Goal: Information Seeking & Learning: Check status

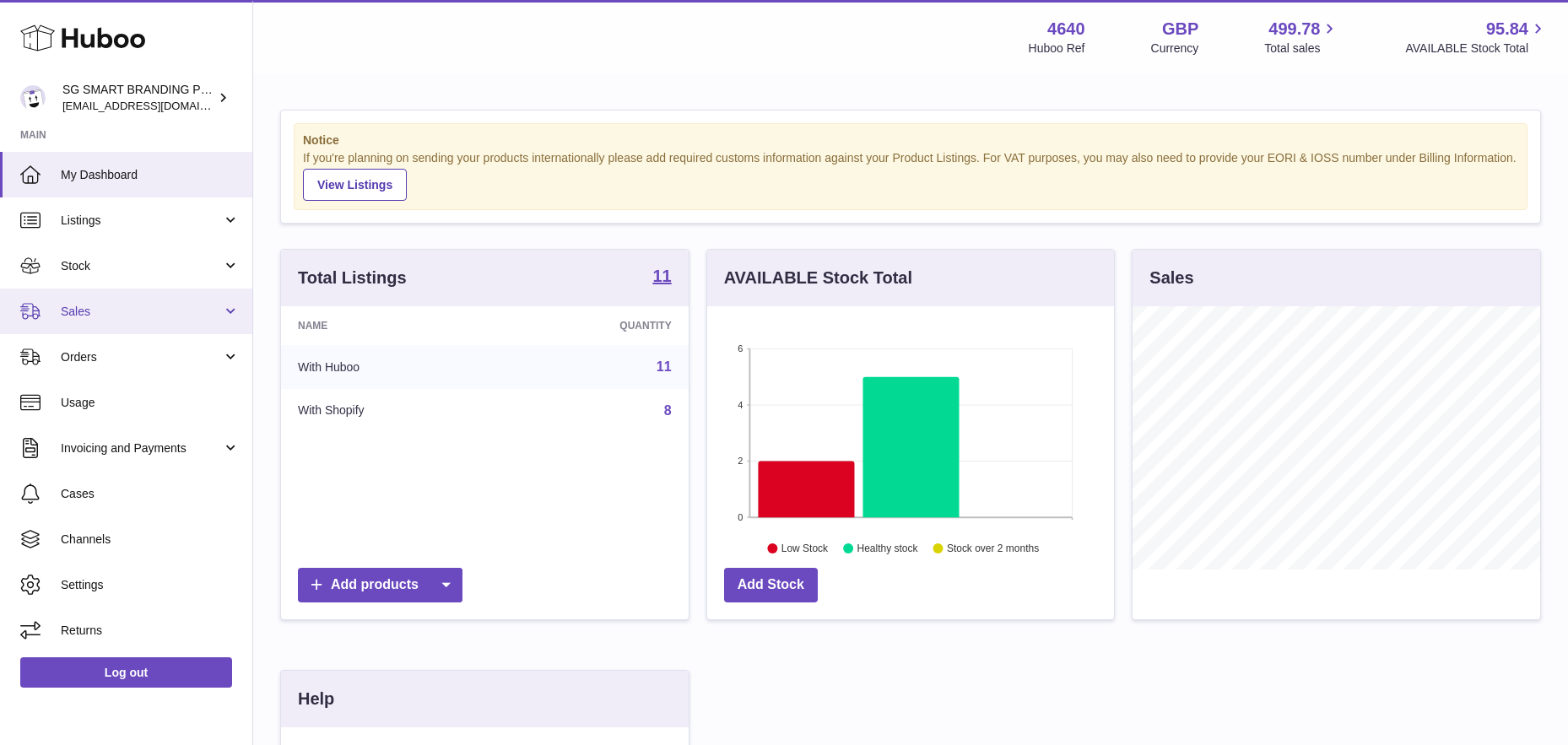
scroll to position [263, 406]
click at [126, 300] on link "Sales" at bounding box center [126, 311] width 253 height 46
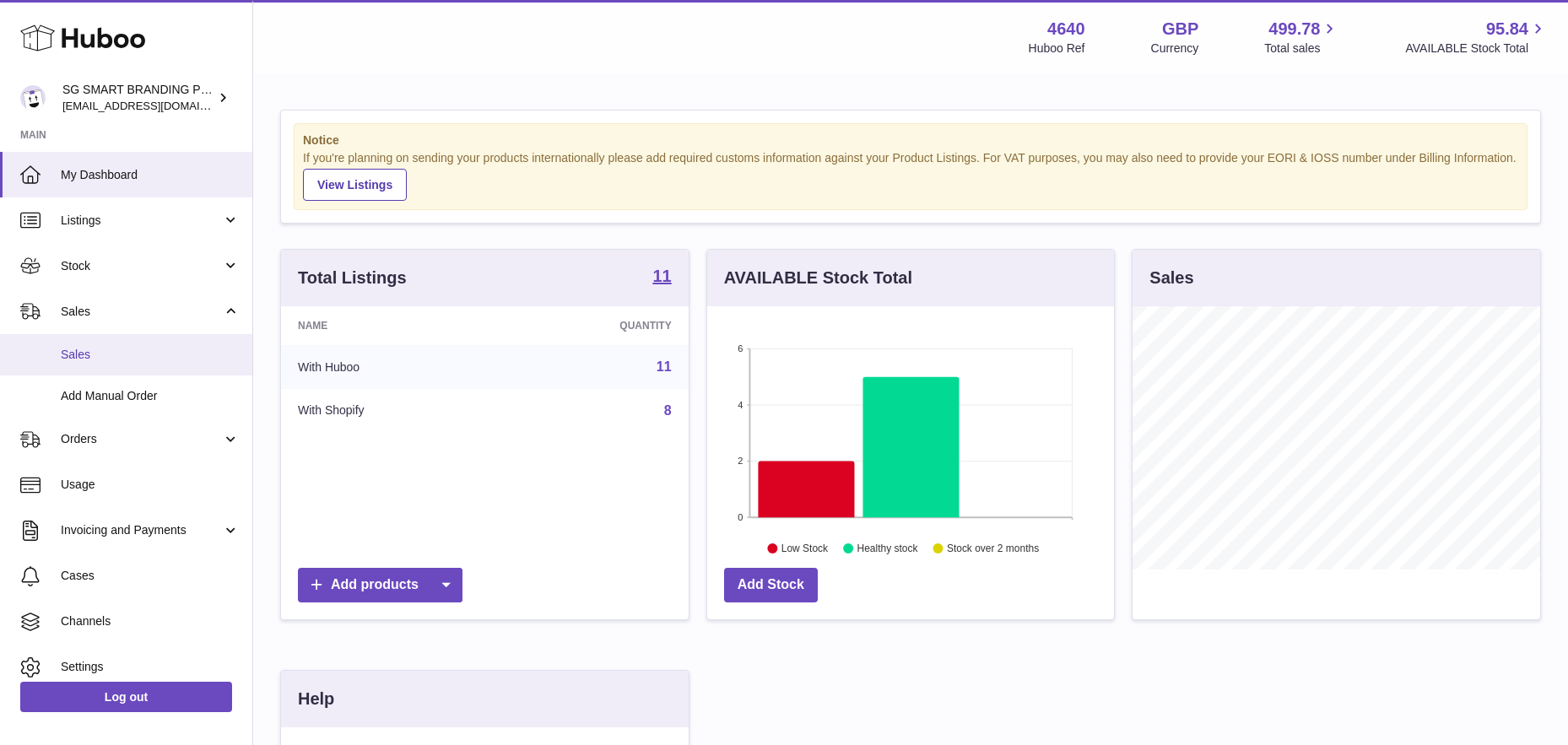
click at [106, 342] on link "Sales" at bounding box center [126, 355] width 253 height 41
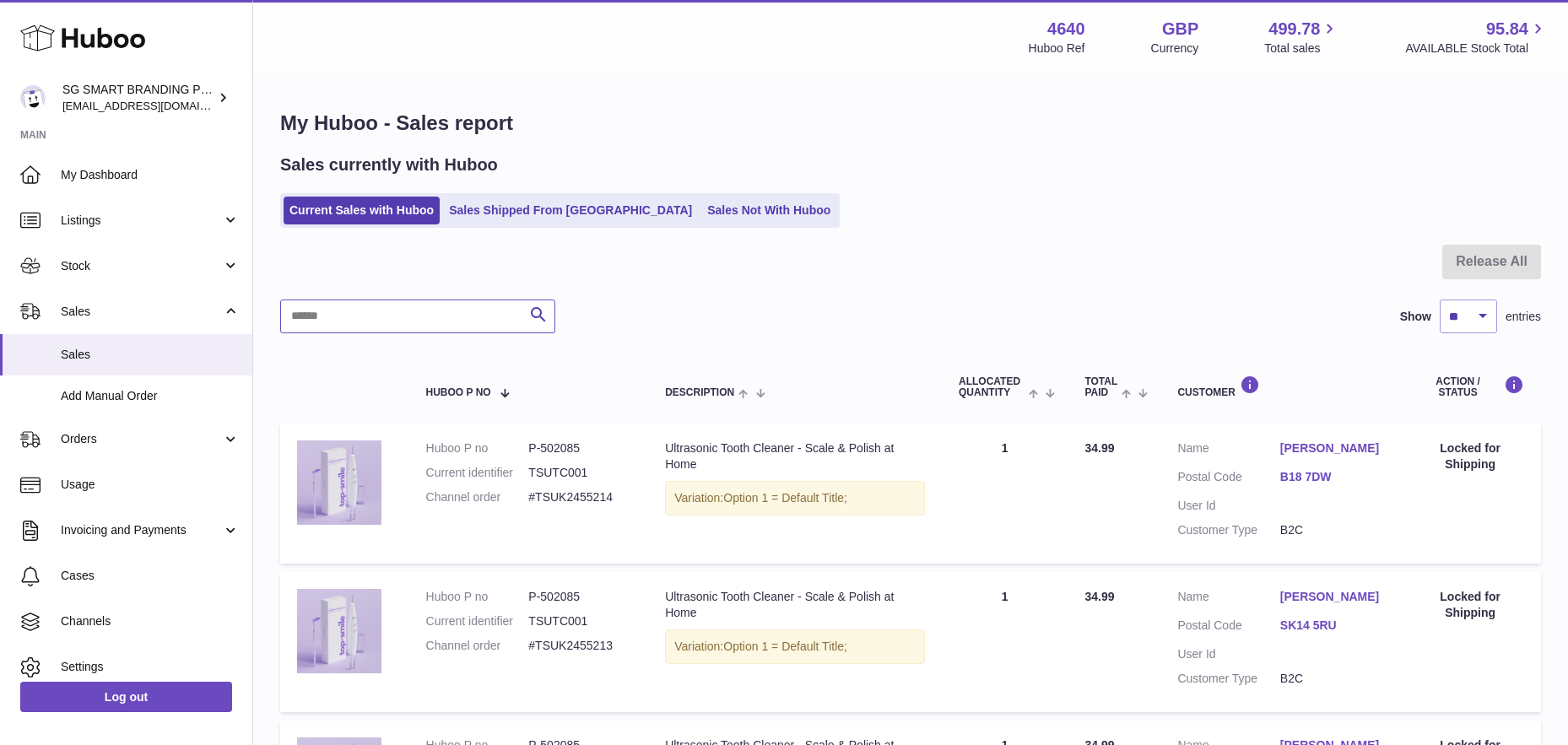
click at [369, 314] on input "text" at bounding box center [418, 316] width 275 height 34
paste input "**********"
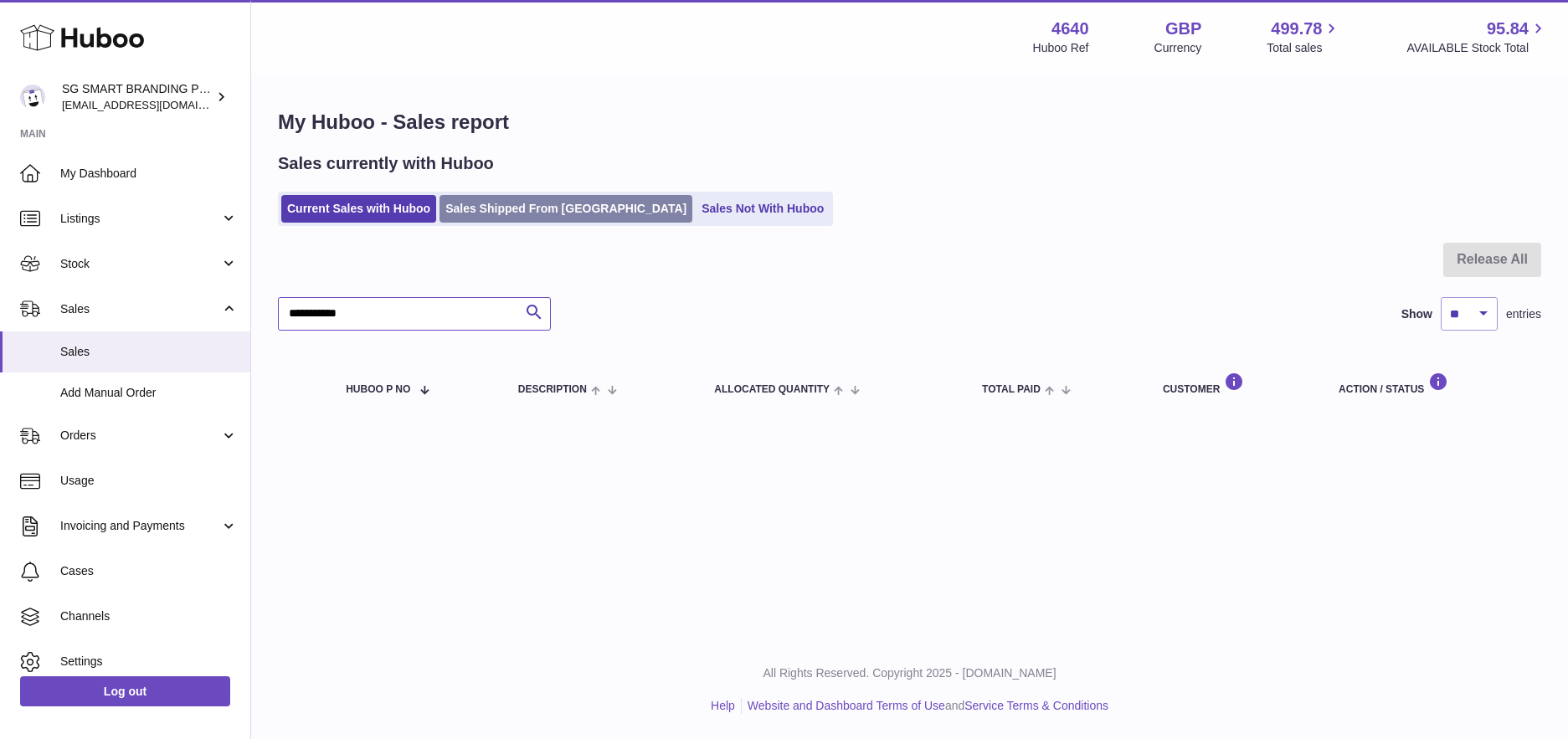
type input "**********"
click at [512, 211] on link "Sales Shipped From Huboo" at bounding box center [566, 209] width 253 height 27
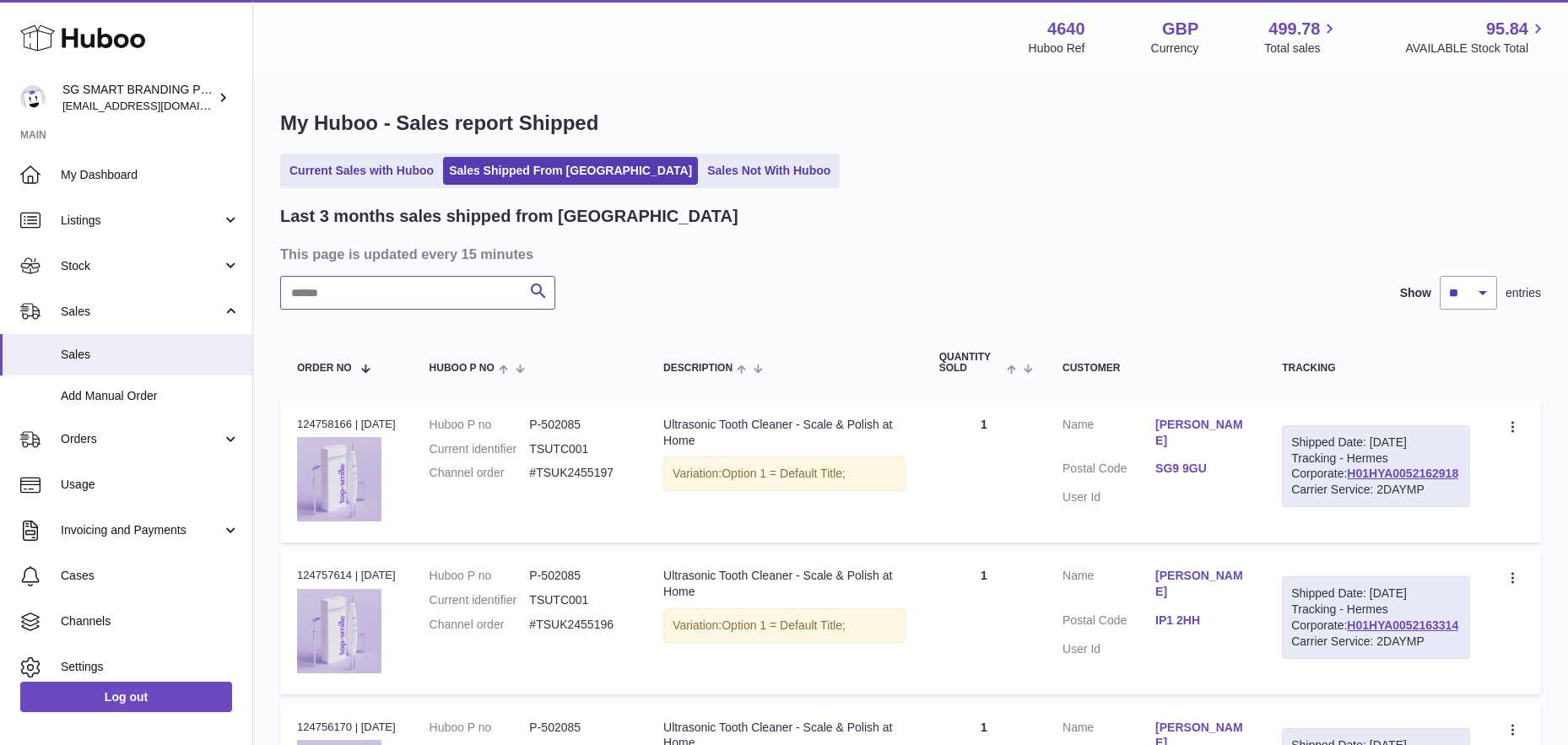
click at [398, 300] on input "text" at bounding box center [418, 292] width 275 height 34
paste input "**********"
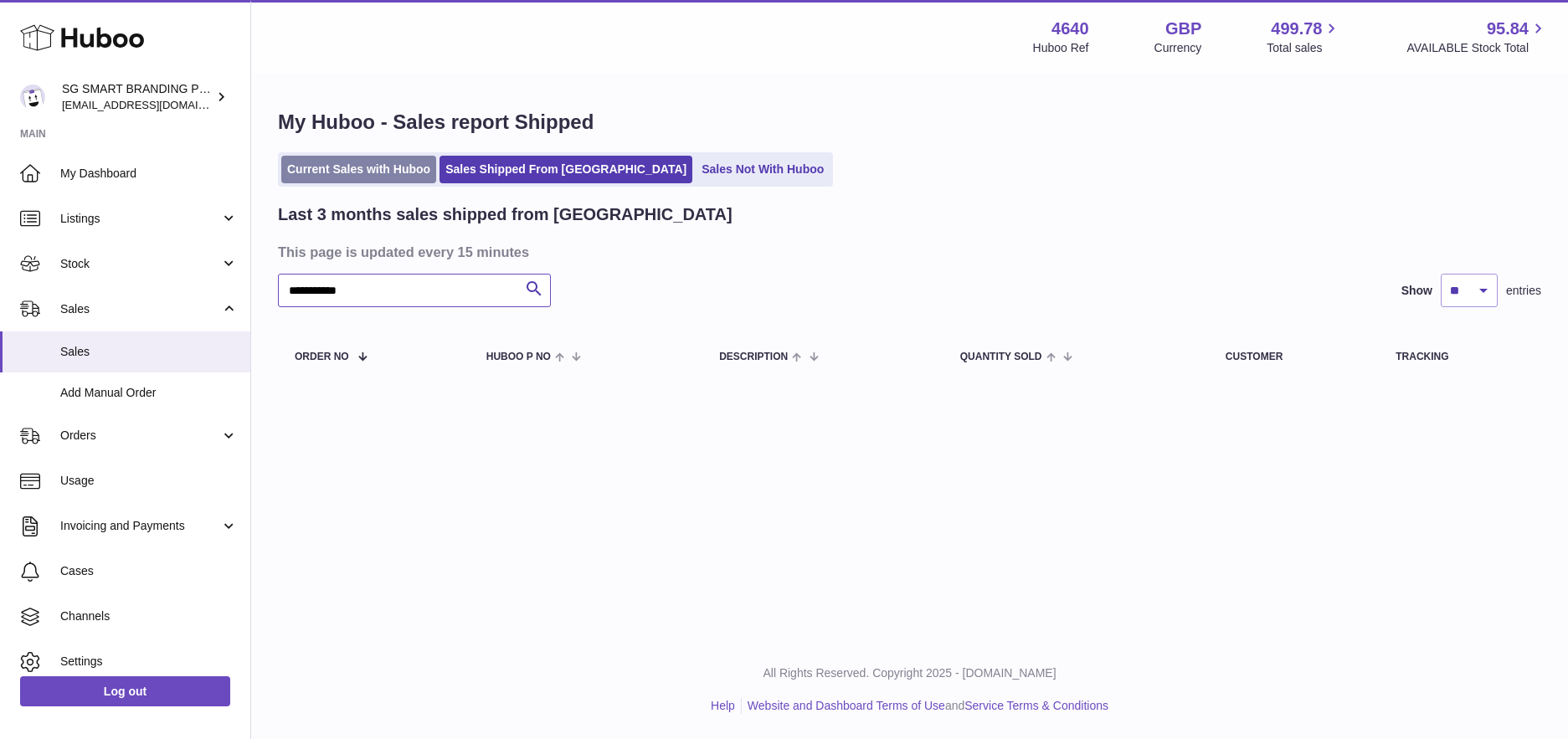
type input "**********"
click at [362, 160] on link "Current Sales with Huboo" at bounding box center [359, 170] width 155 height 27
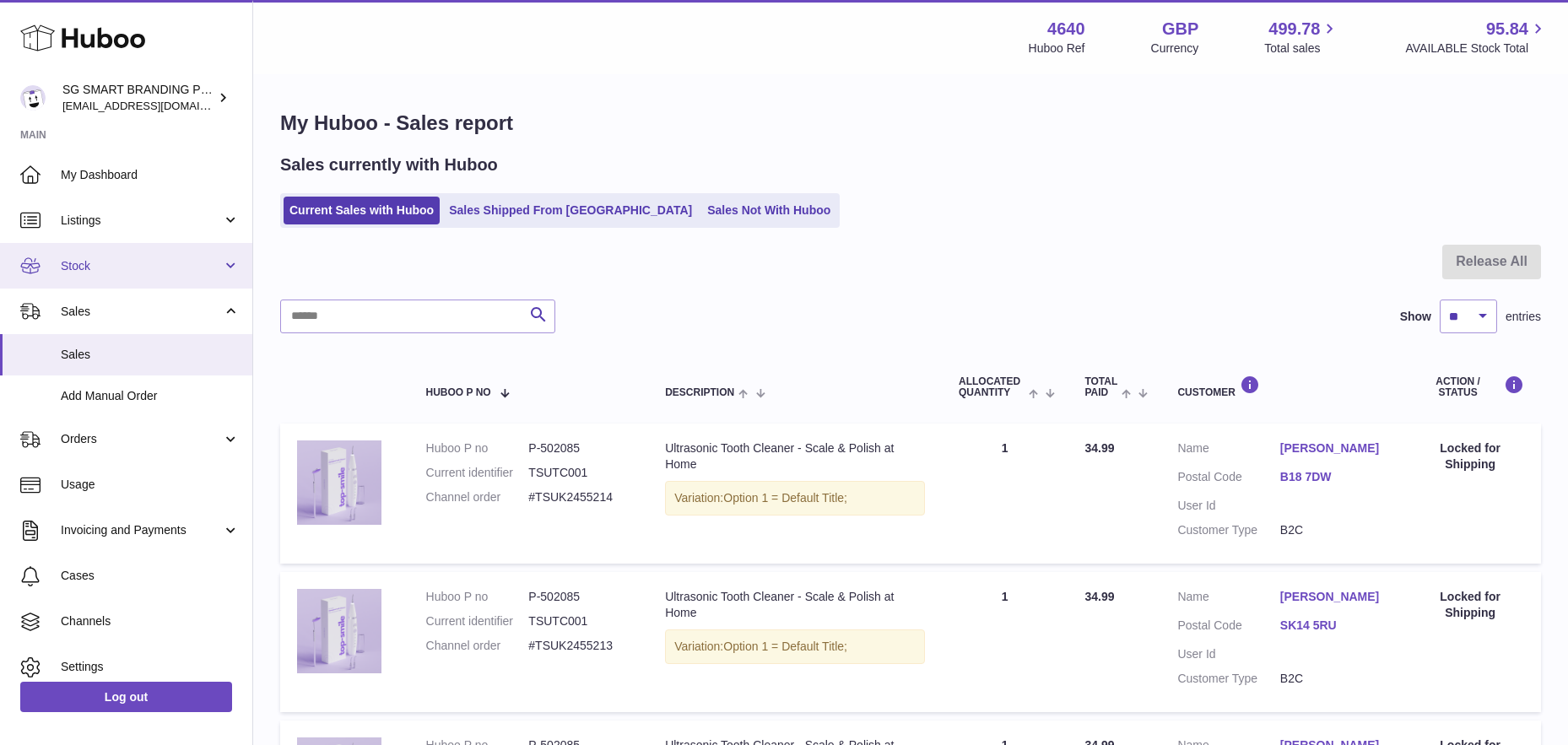
click at [142, 257] on link "Stock" at bounding box center [126, 266] width 253 height 46
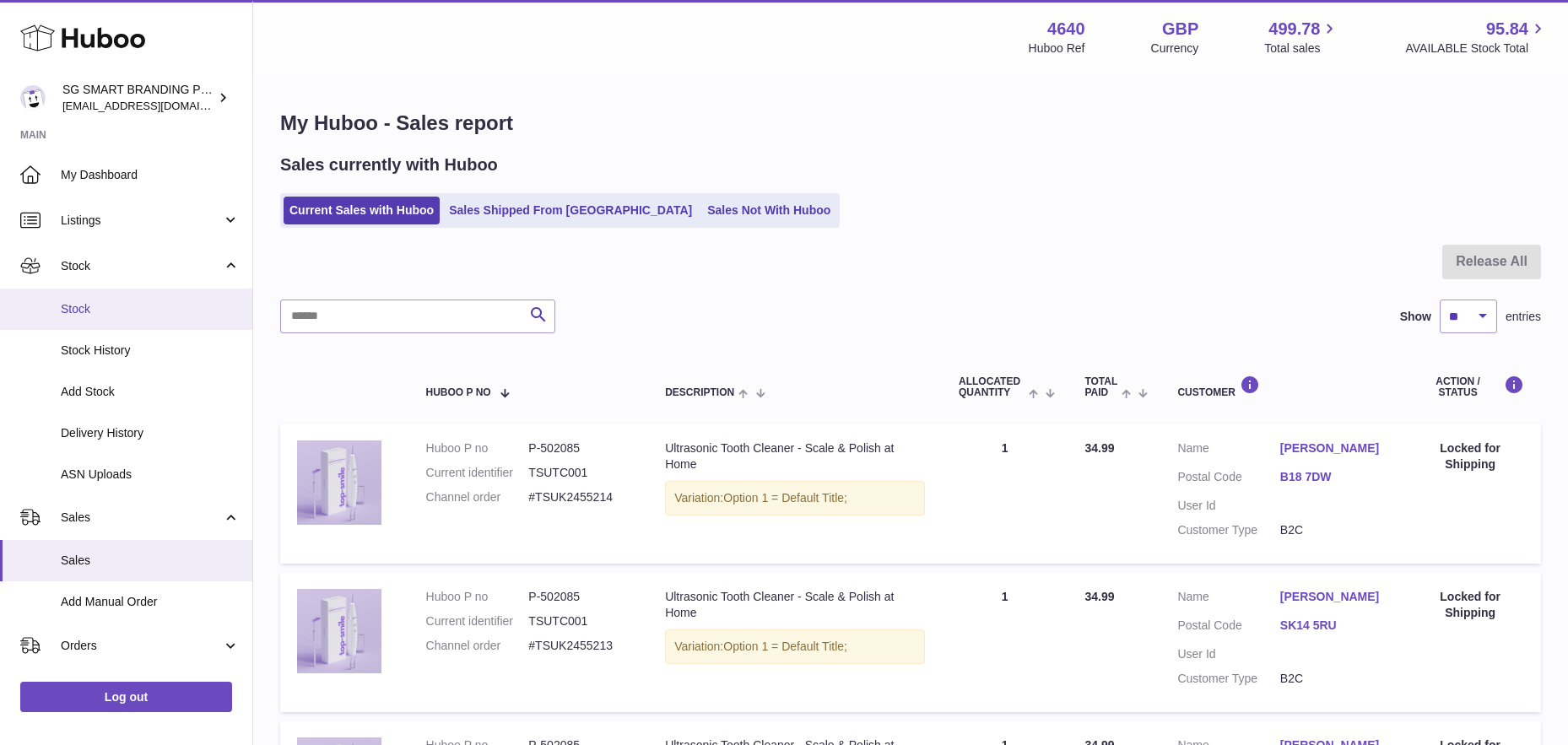
click at [122, 306] on span "Stock" at bounding box center [150, 309] width 179 height 16
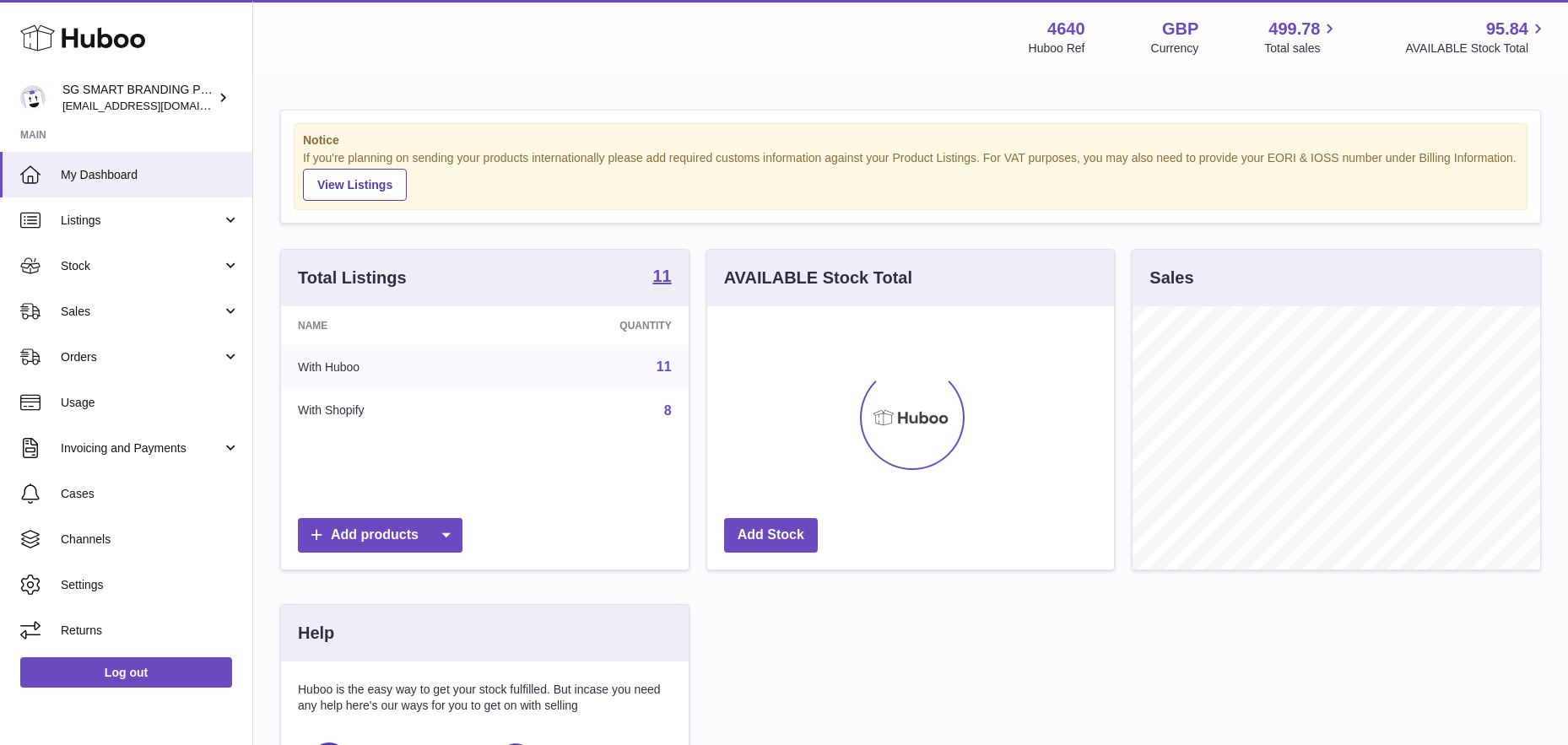
scroll to position [263, 406]
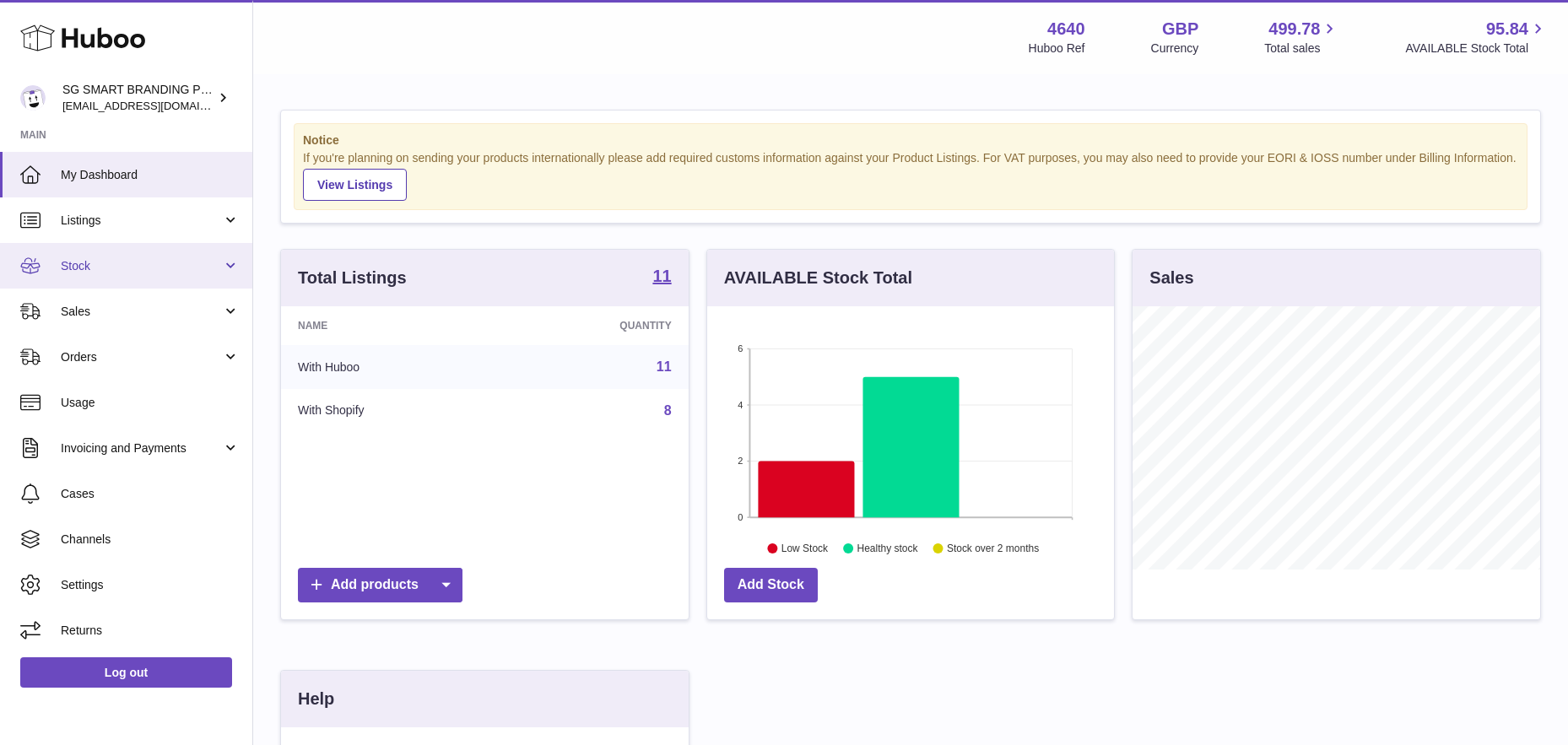
click at [210, 266] on span "Stock" at bounding box center [142, 266] width 162 height 16
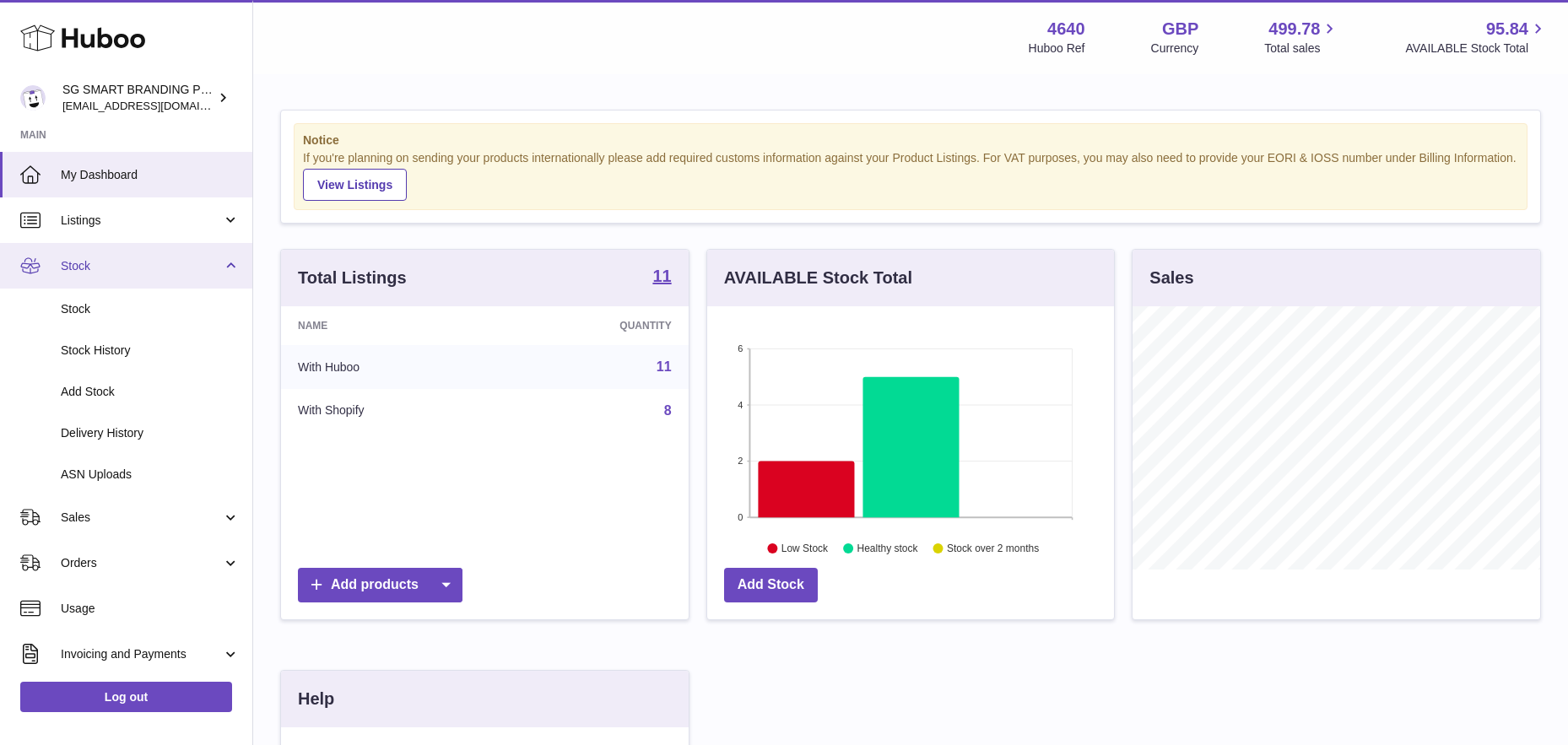
click at [206, 286] on link "Stock" at bounding box center [126, 266] width 253 height 46
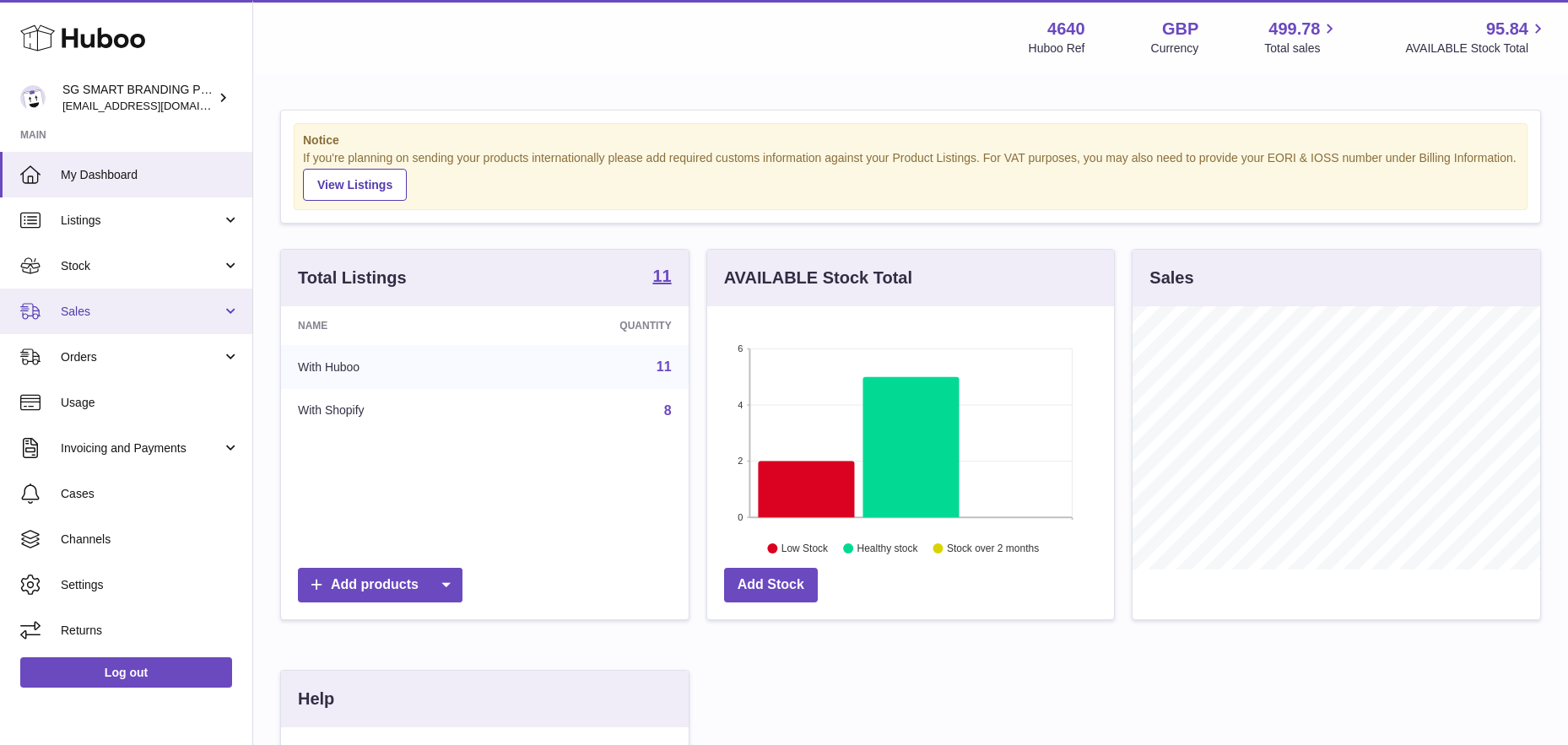
click at [202, 312] on span "Sales" at bounding box center [142, 312] width 162 height 16
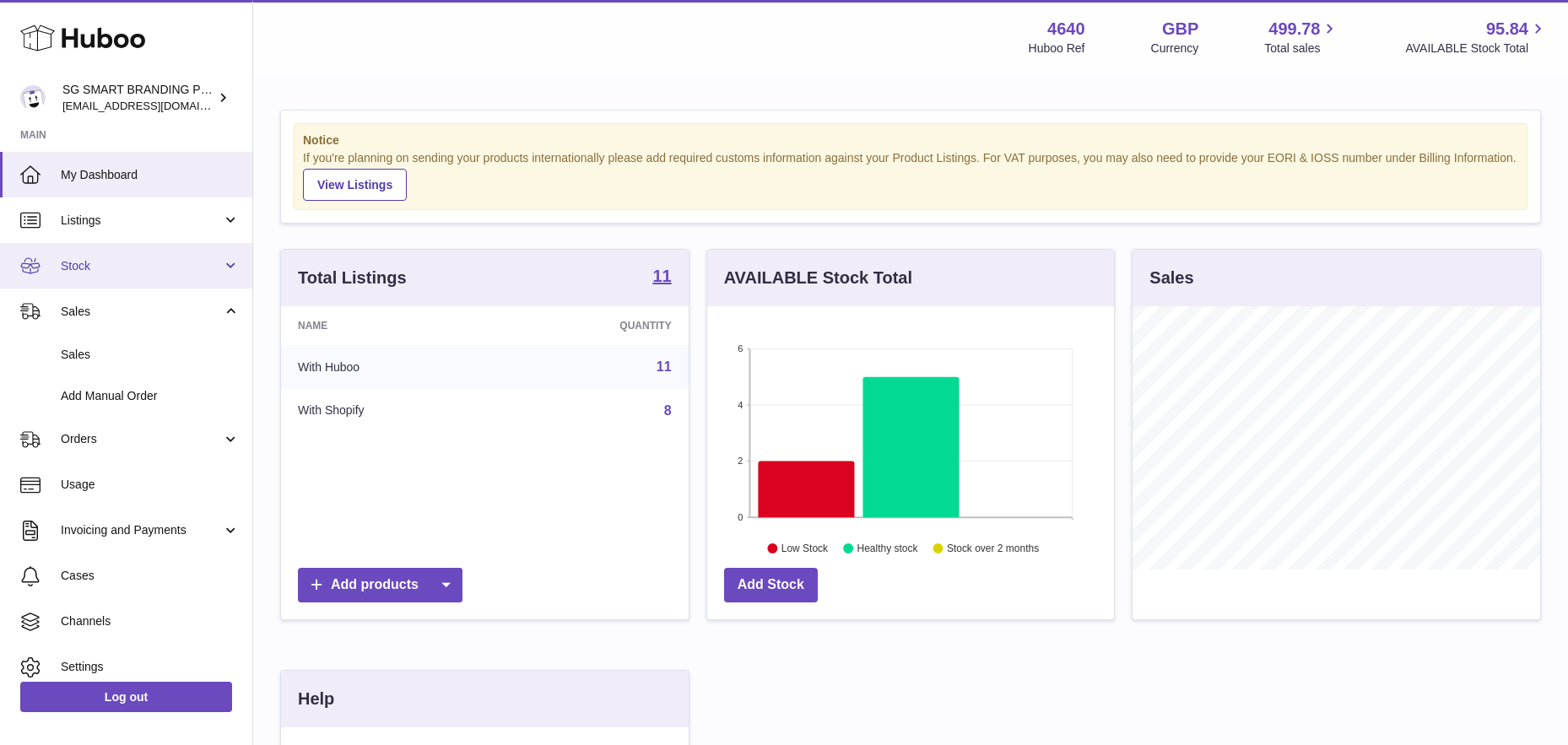
click at [211, 250] on link "Stock" at bounding box center [126, 266] width 253 height 46
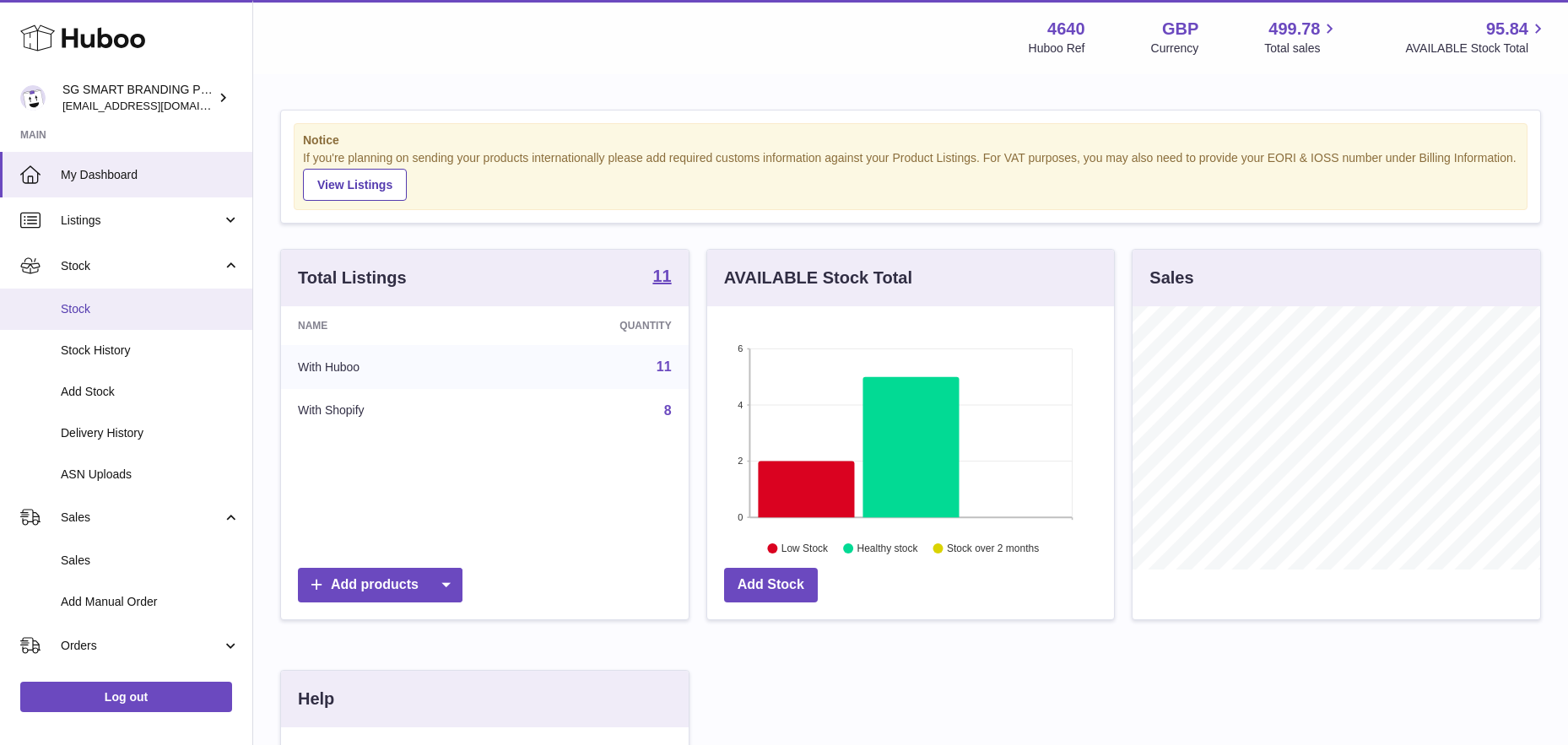
click at [192, 309] on span "Stock" at bounding box center [150, 309] width 179 height 16
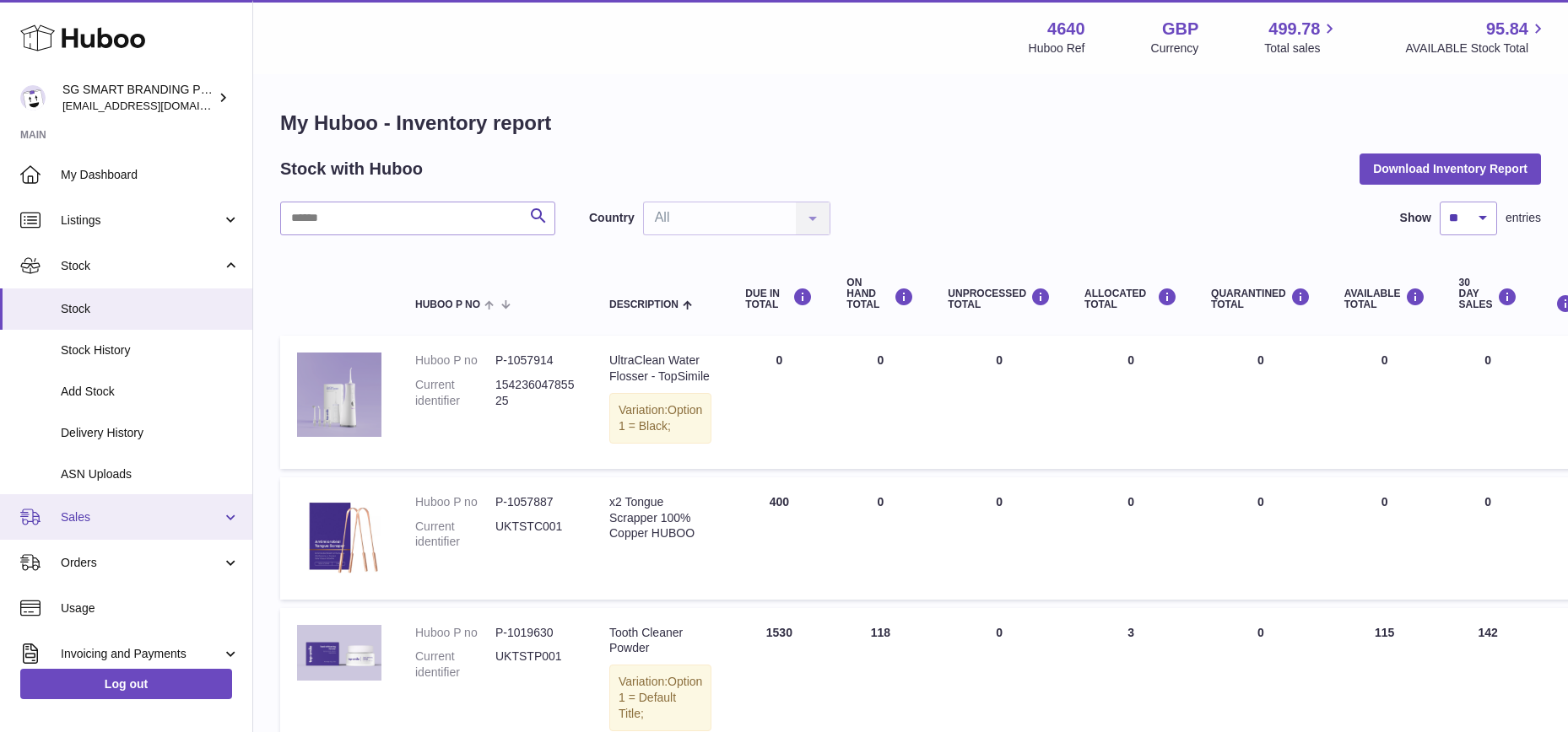
click at [113, 506] on link "Sales" at bounding box center [126, 516] width 253 height 46
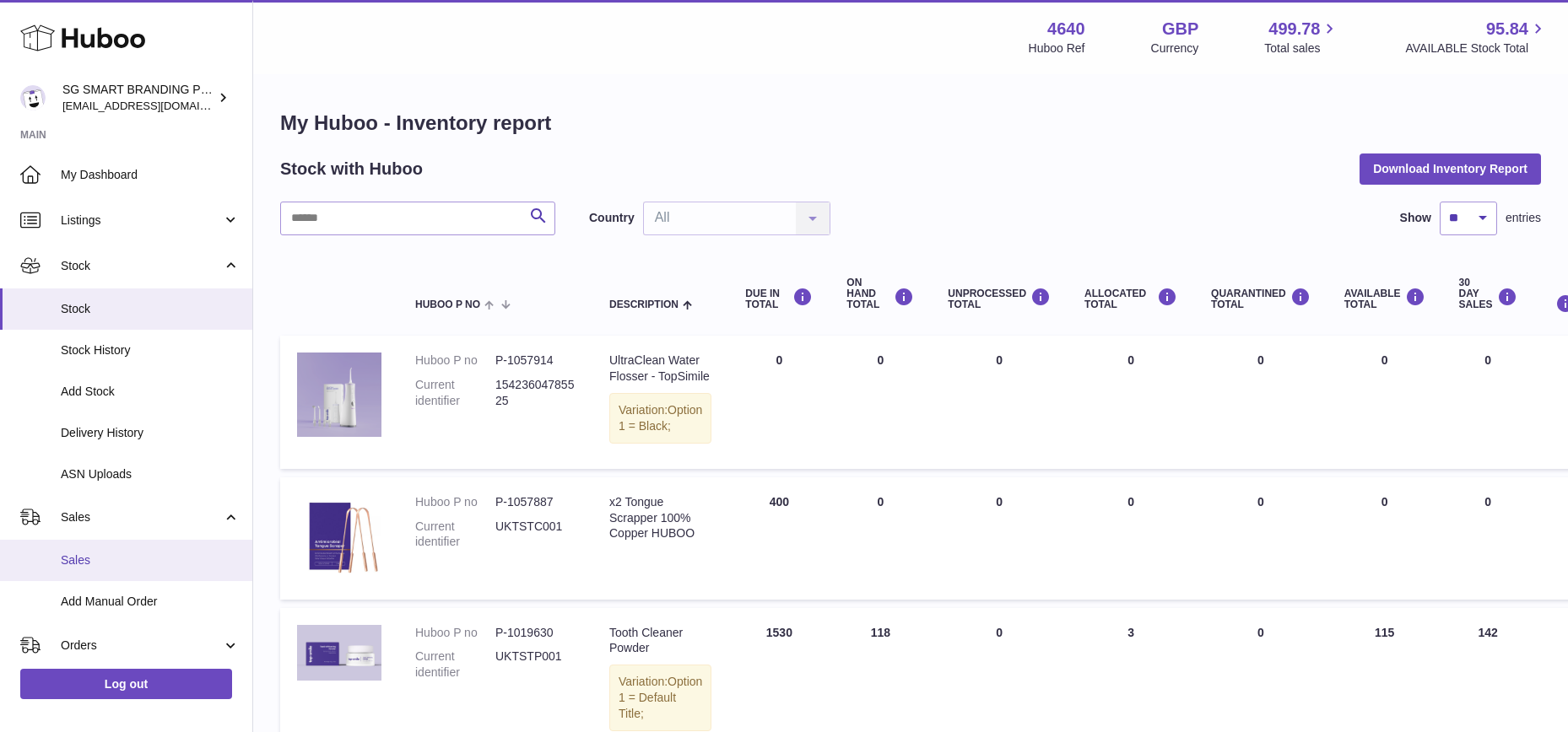
click at [102, 558] on span "Sales" at bounding box center [150, 560] width 179 height 16
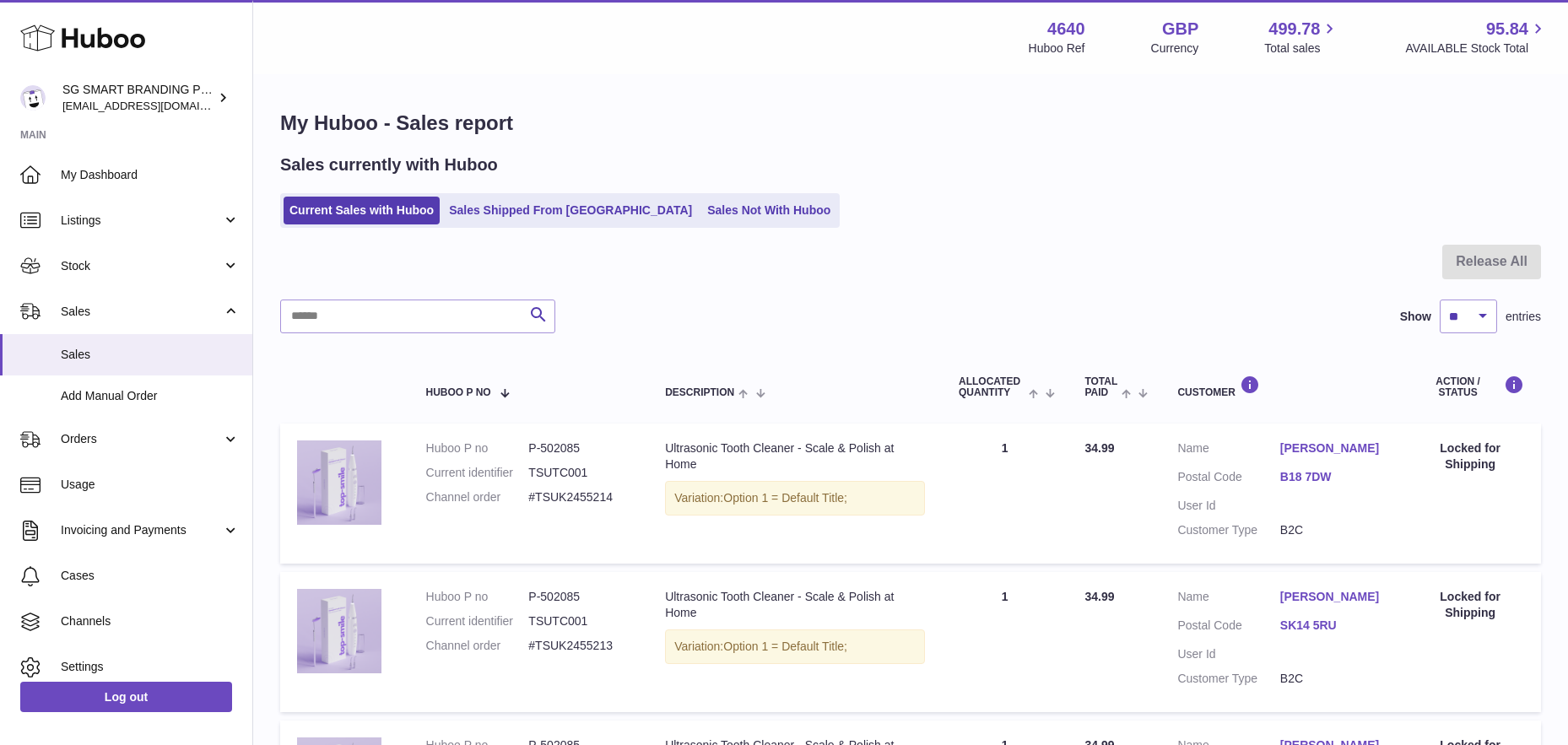
click at [701, 212] on link "Sales Not With Huboo" at bounding box center [768, 211] width 135 height 27
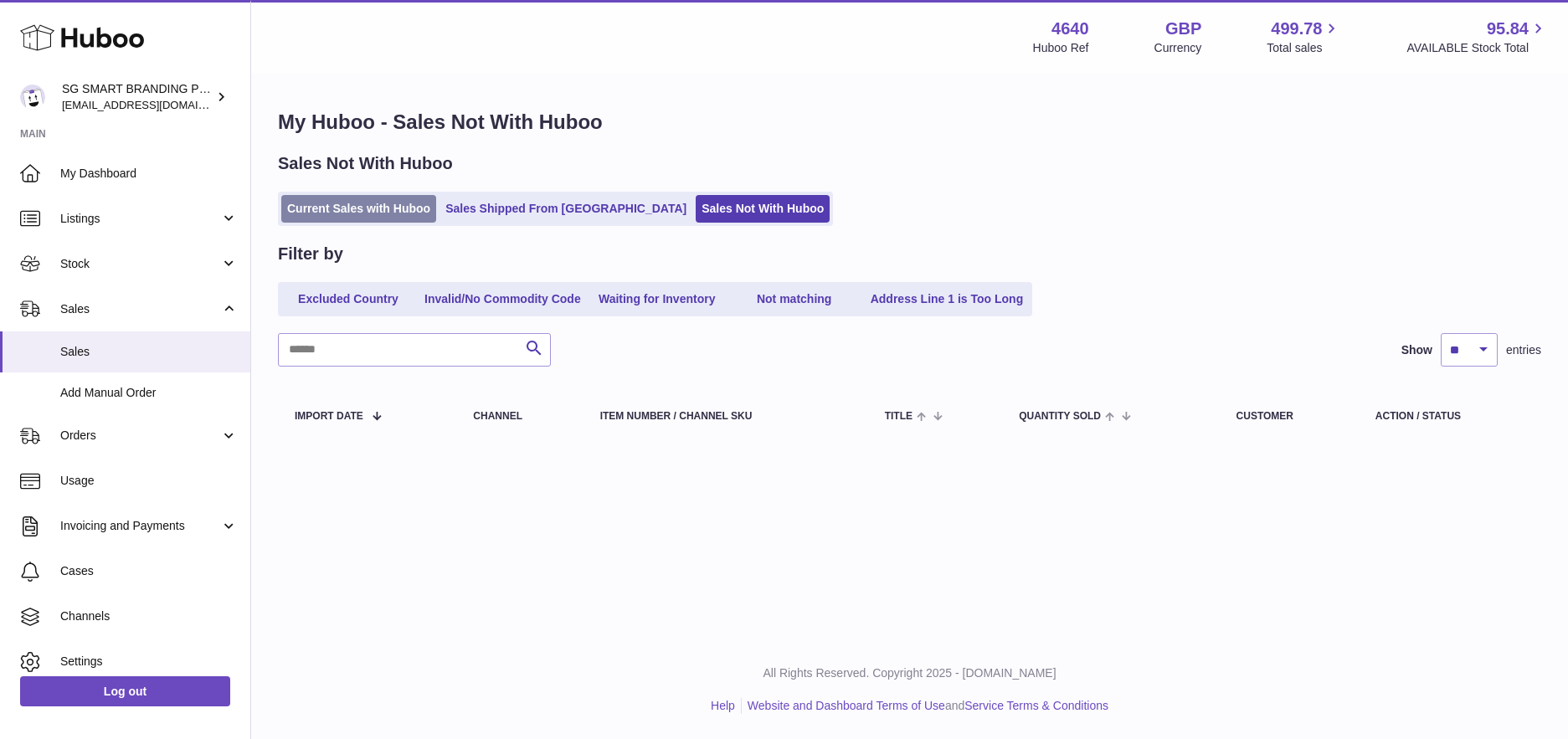
click at [341, 212] on link "Current Sales with Huboo" at bounding box center [359, 209] width 155 height 27
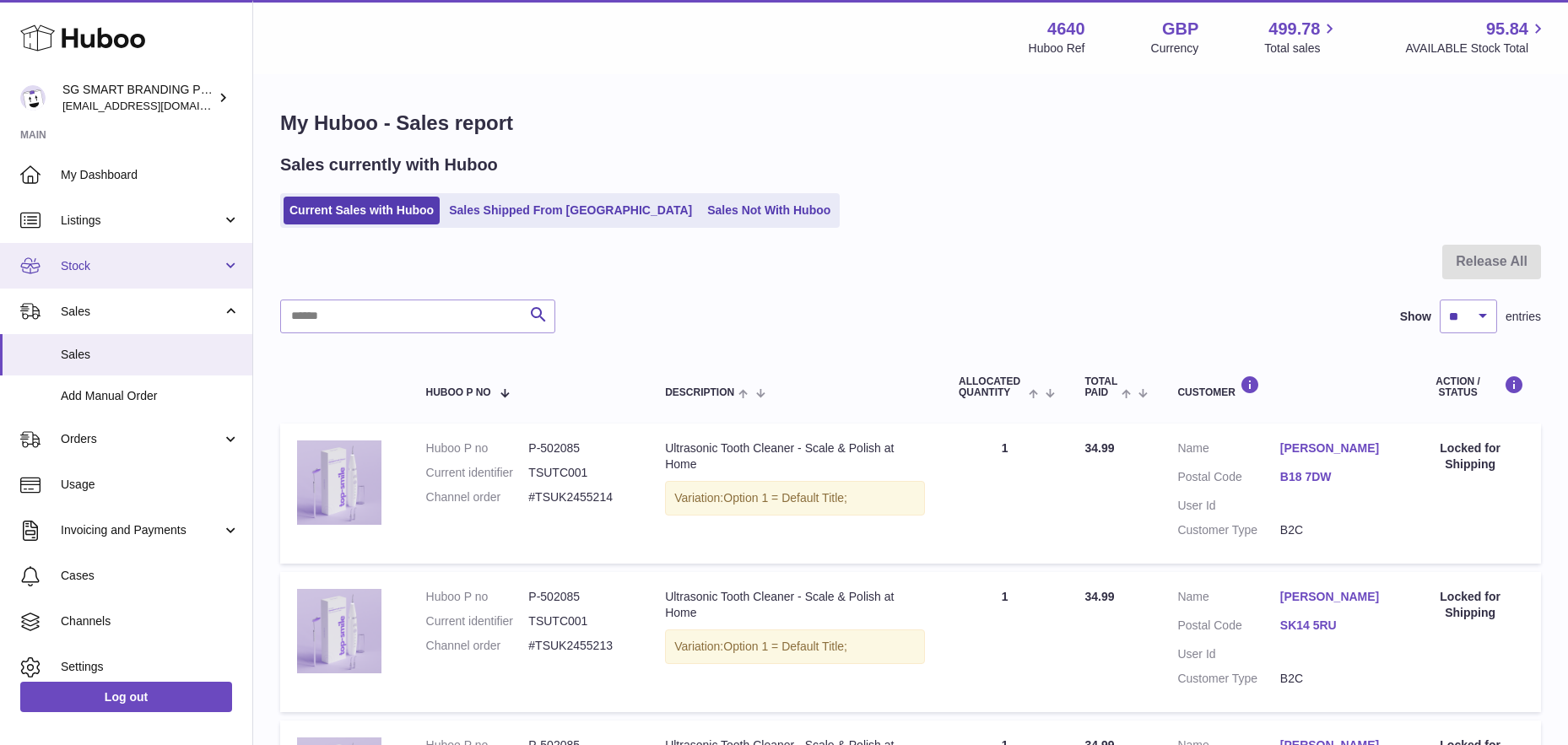
click at [125, 256] on link "Stock" at bounding box center [126, 266] width 253 height 46
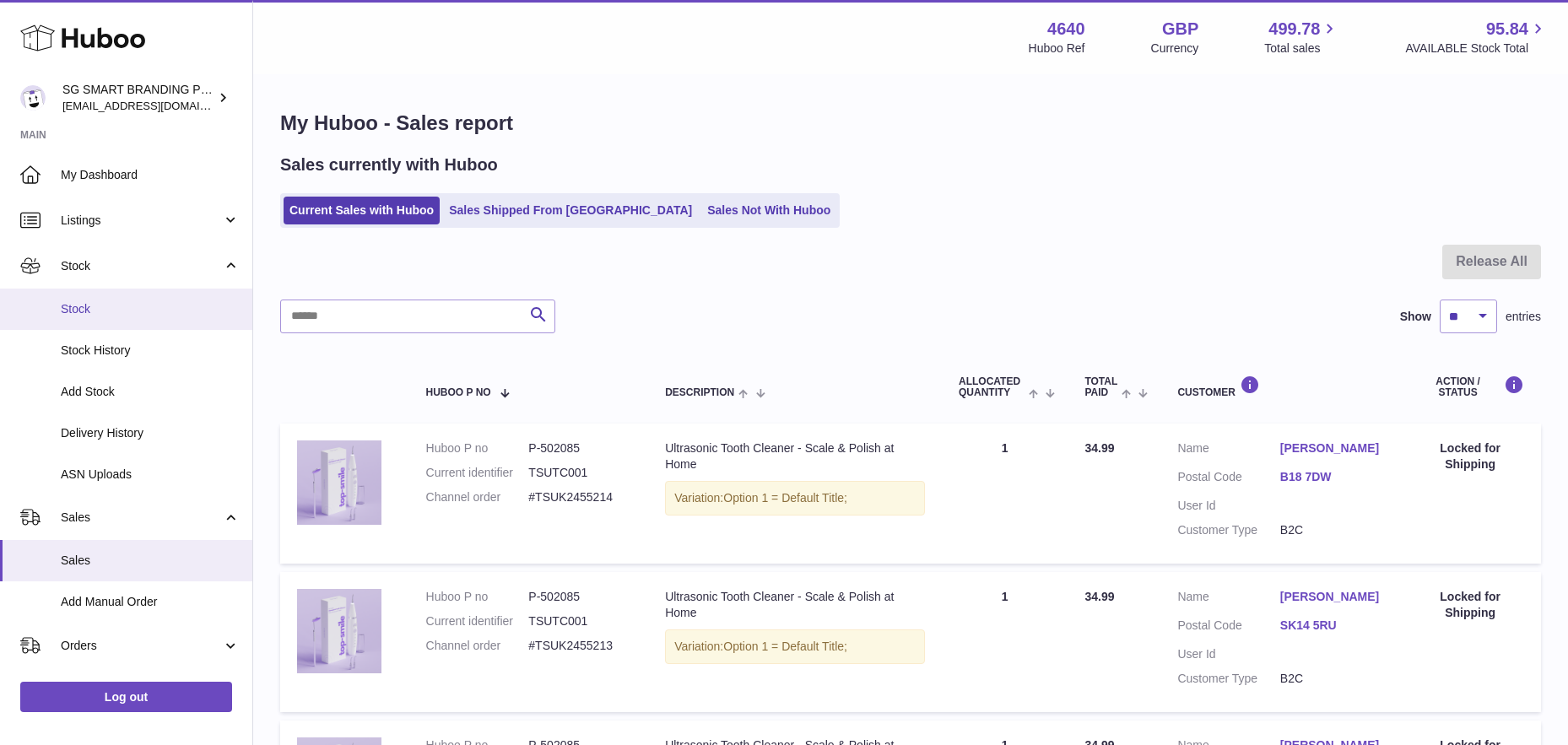
click at [108, 317] on link "Stock" at bounding box center [126, 309] width 253 height 41
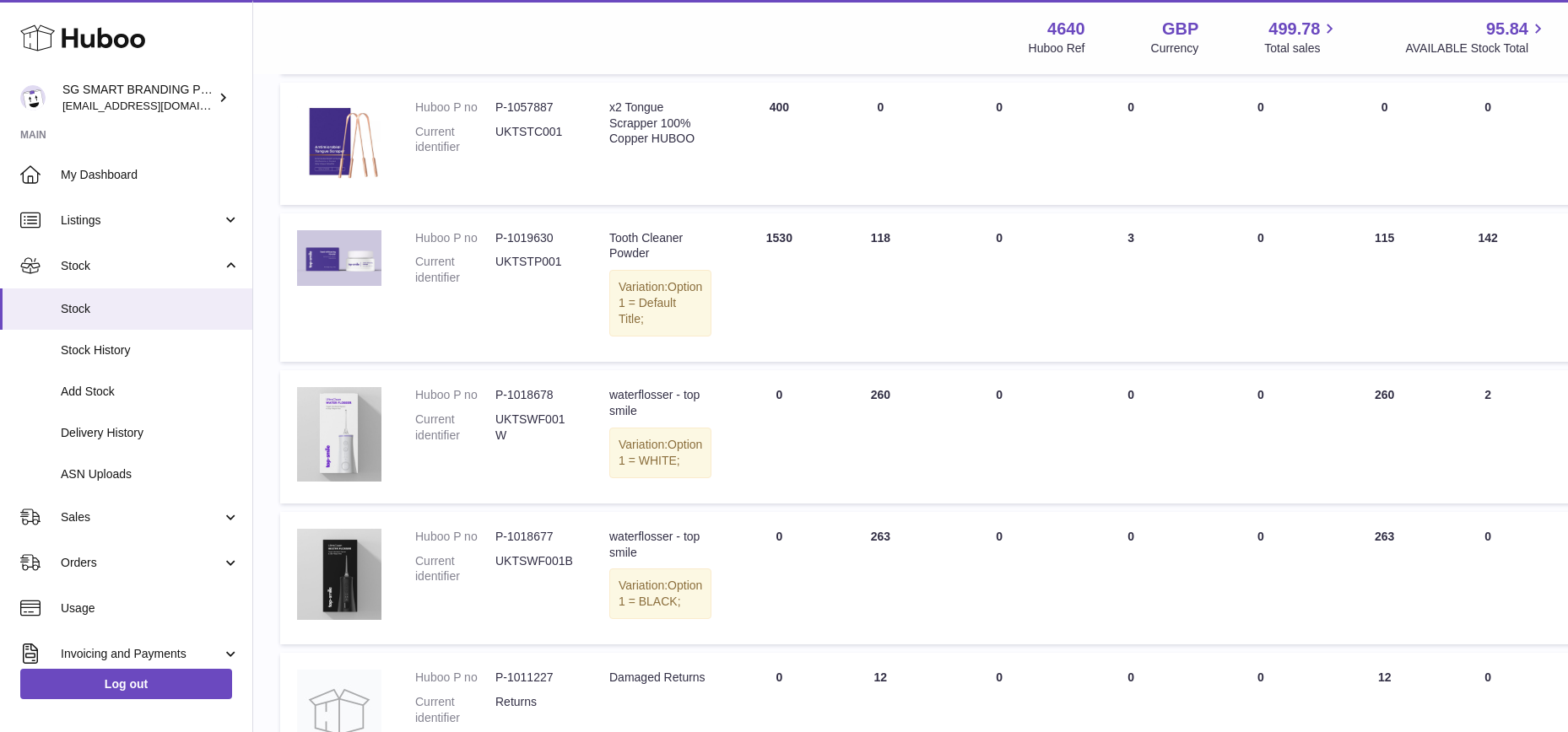
scroll to position [476, 0]
